Goal: Communication & Community: Answer question/provide support

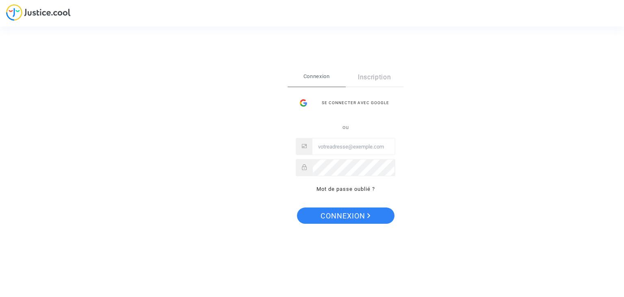
click at [347, 91] on div "Connexion Inscription Se connecter avec Google ou Mot de passe oublié ?" at bounding box center [346, 131] width 100 height 126
click at [347, 98] on div "Se connecter avec Google" at bounding box center [346, 103] width 100 height 16
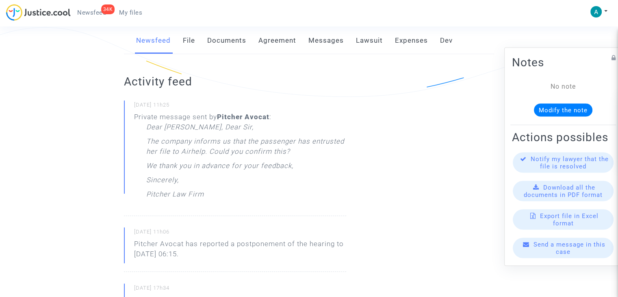
scroll to position [163, 0]
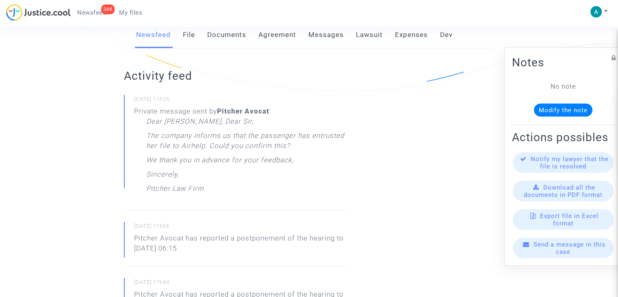
click at [557, 254] on span "Send a message in this case" at bounding box center [570, 248] width 72 height 15
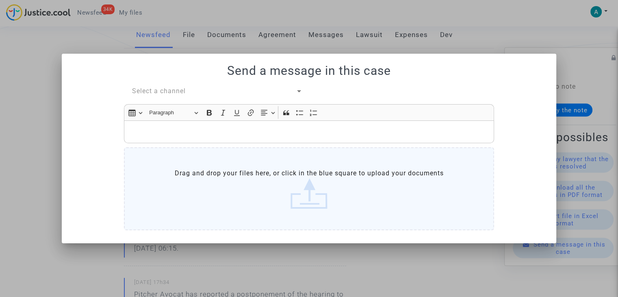
click at [158, 93] on span "Select a channel" at bounding box center [159, 91] width 54 height 8
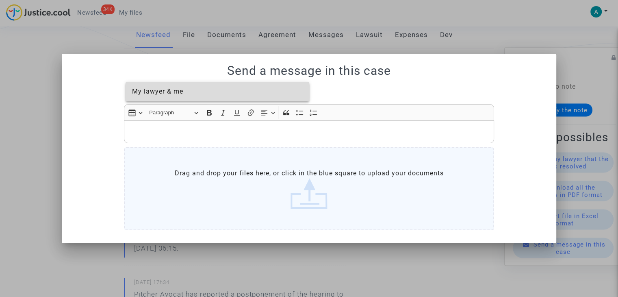
click at [182, 93] on span "My lawyer & me" at bounding box center [157, 91] width 51 height 8
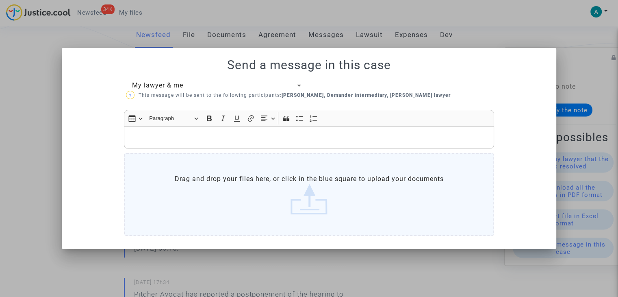
click at [208, 136] on p "Rich Text Editor, main" at bounding box center [309, 137] width 362 height 10
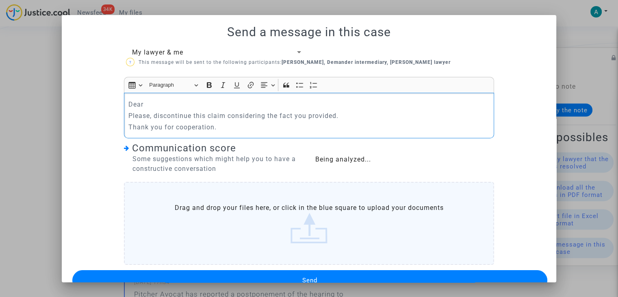
click at [150, 109] on p "Dear" at bounding box center [309, 104] width 362 height 10
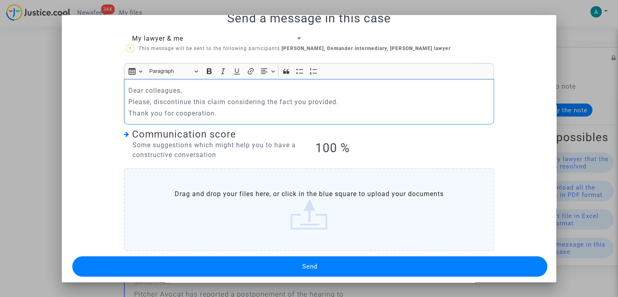
scroll to position [20, 0]
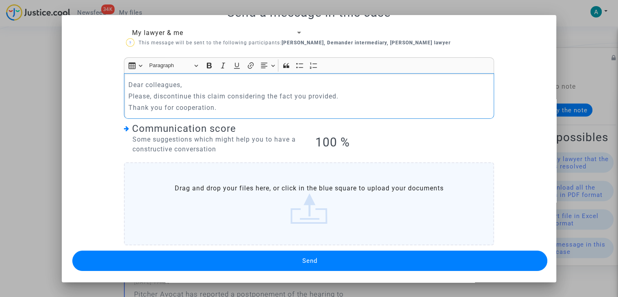
click at [341, 267] on button "Send" at bounding box center [309, 260] width 475 height 20
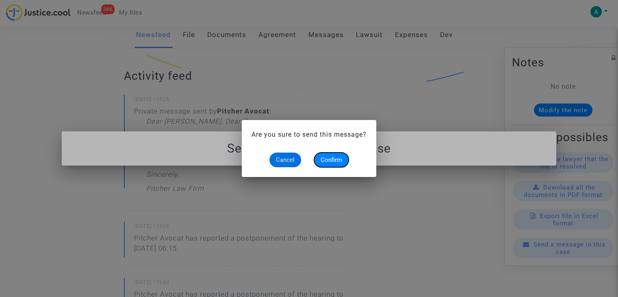
click at [333, 159] on span "Confirm" at bounding box center [332, 159] width 22 height 7
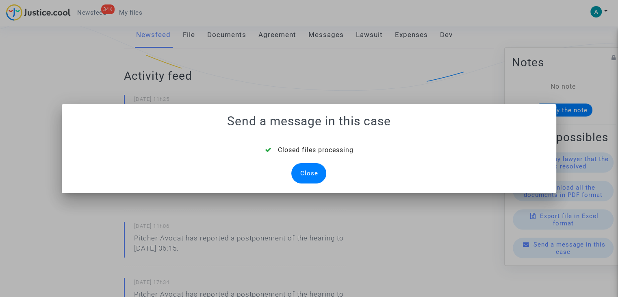
click at [300, 171] on div "Close" at bounding box center [308, 173] width 35 height 20
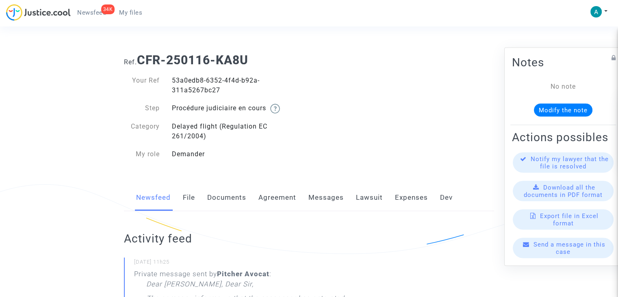
scroll to position [163, 0]
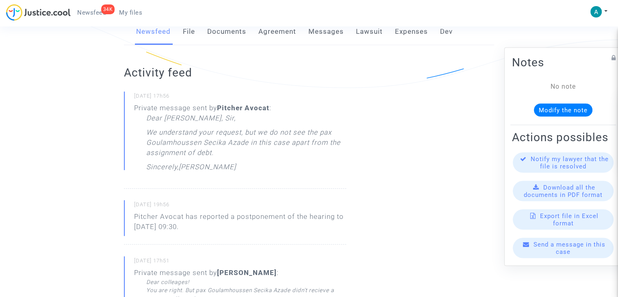
scroll to position [163, 0]
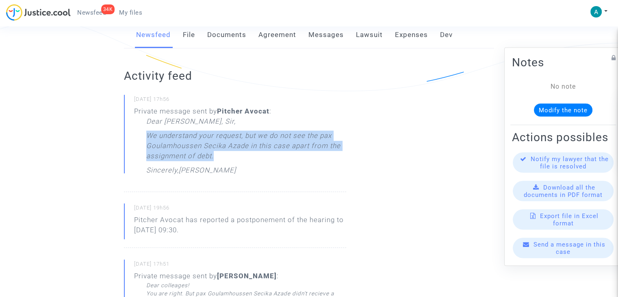
drag, startPoint x: 142, startPoint y: 135, endPoint x: 220, endPoint y: 152, distance: 79.1
click at [220, 152] on div "Private message sent by [PERSON_NAME] : Dear [PERSON_NAME], [PERSON_NAME], We u…" at bounding box center [240, 142] width 212 height 73
copy p "We understand your request, but we do not see the pax Goulamhoussen Secika Azad…"
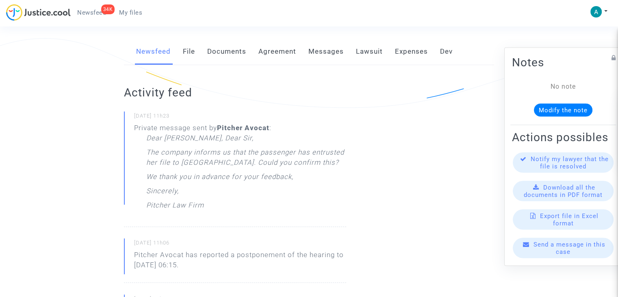
scroll to position [163, 0]
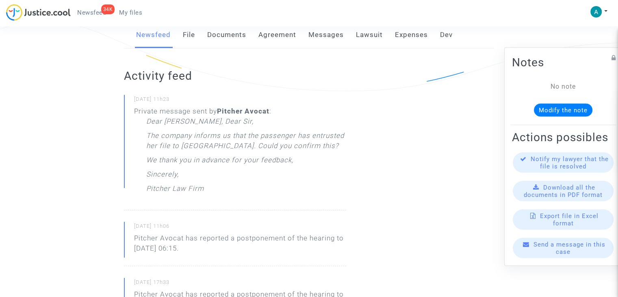
click at [534, 250] on span "Send a message in this case" at bounding box center [570, 248] width 72 height 15
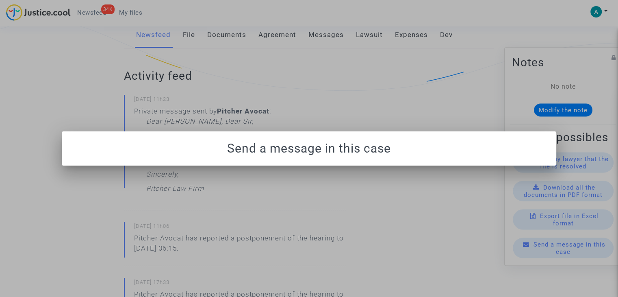
scroll to position [0, 0]
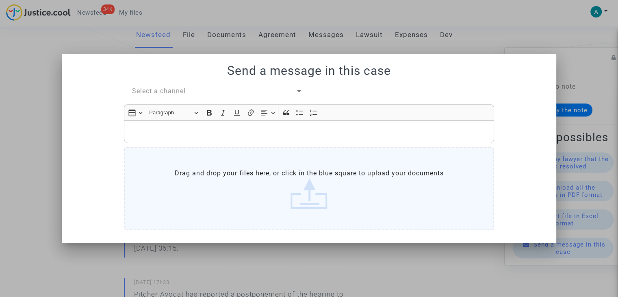
click at [171, 89] on span "Select a channel" at bounding box center [159, 91] width 54 height 8
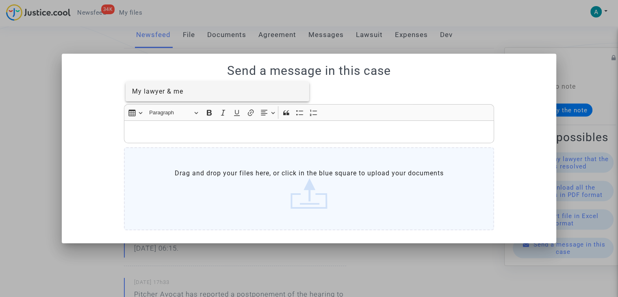
click at [175, 88] on span "My lawyer & me" at bounding box center [157, 91] width 51 height 8
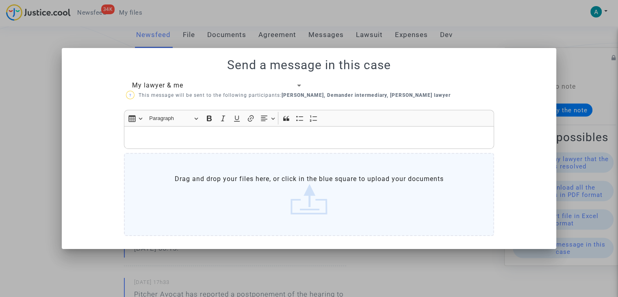
click at [174, 136] on p "Rich Text Editor, main" at bounding box center [309, 137] width 362 height 10
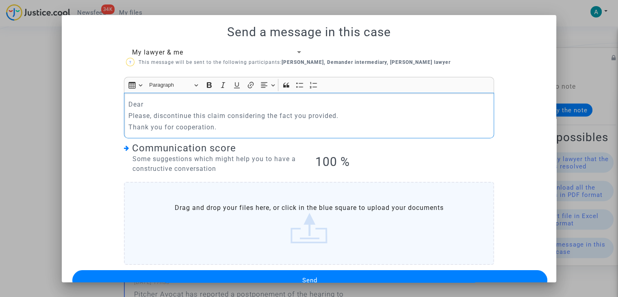
click at [159, 102] on p "Dear" at bounding box center [309, 104] width 362 height 10
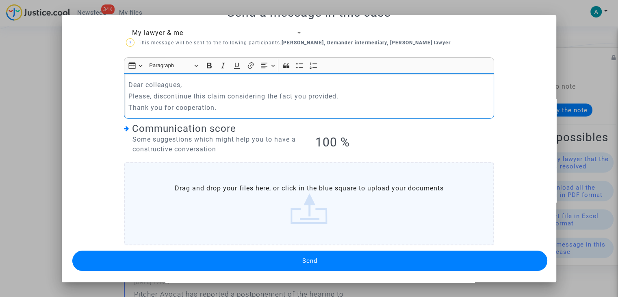
click at [298, 259] on button "Send" at bounding box center [309, 260] width 475 height 20
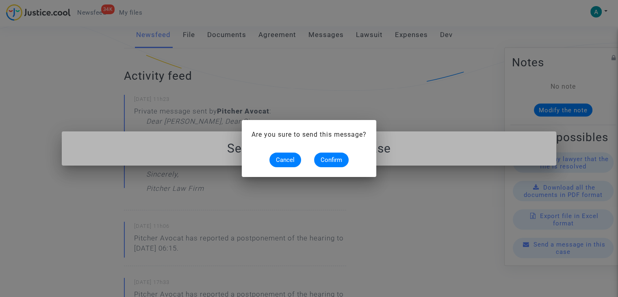
scroll to position [0, 0]
click at [332, 157] on span "Confirm" at bounding box center [332, 159] width 22 height 7
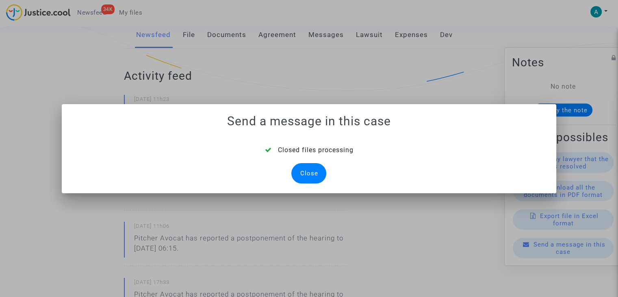
click at [307, 168] on div "Close" at bounding box center [308, 173] width 35 height 20
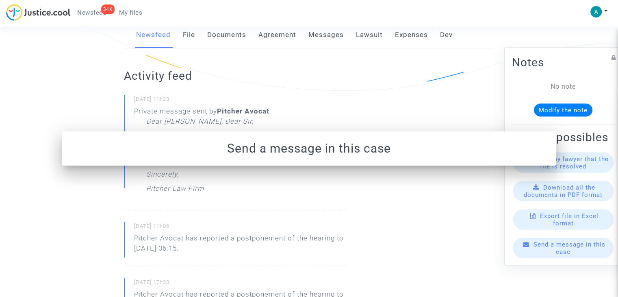
scroll to position [163, 0]
